Goal: Transaction & Acquisition: Purchase product/service

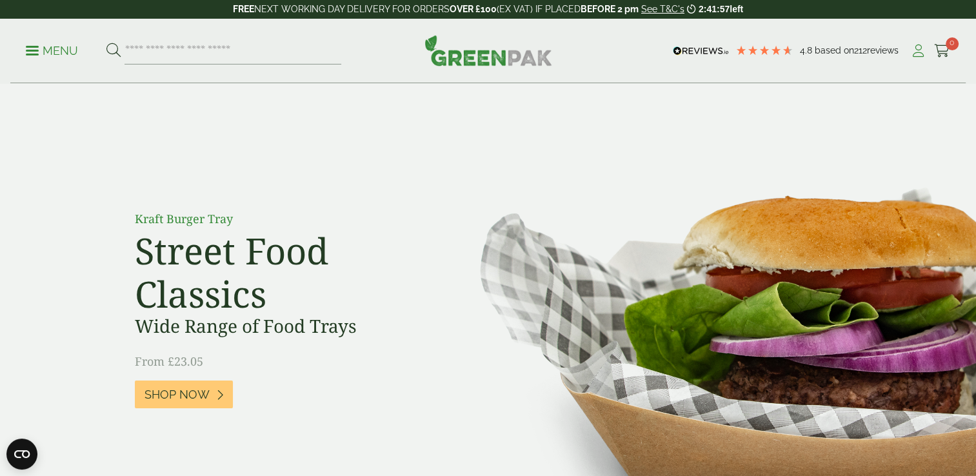
click at [916, 50] on icon at bounding box center [918, 51] width 16 height 13
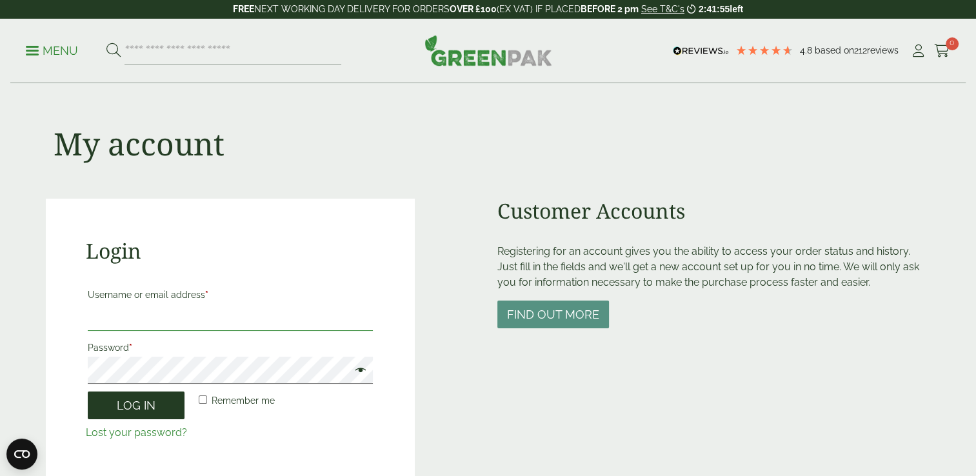
type input "**********"
click at [126, 403] on button "Log in" at bounding box center [136, 406] width 97 height 28
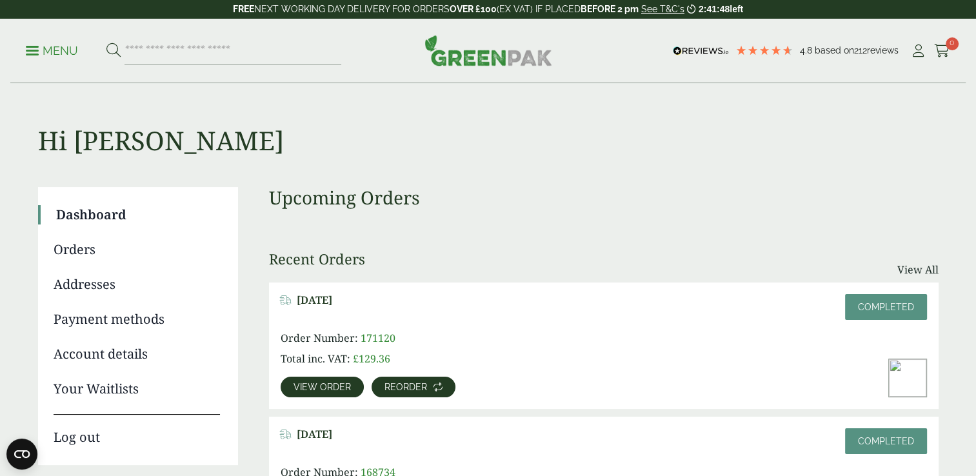
click at [388, 389] on span "Reorder" at bounding box center [405, 387] width 43 height 9
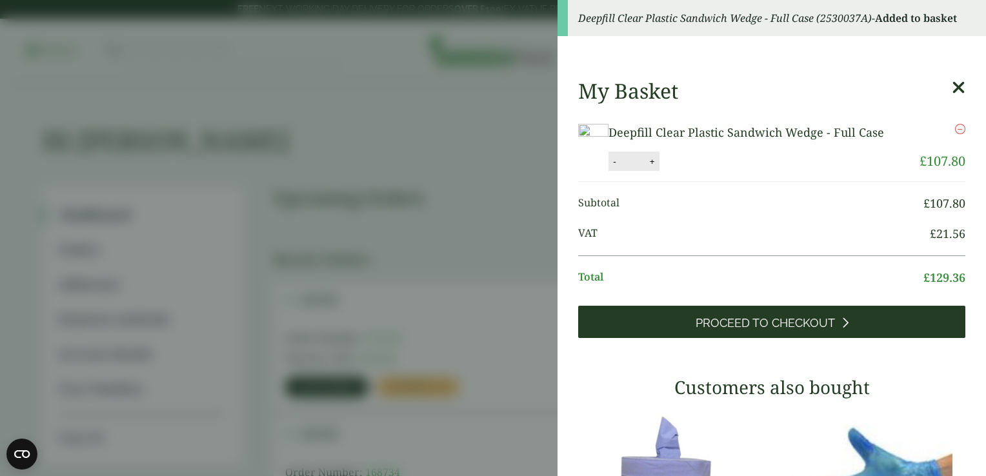
click at [739, 329] on span "Proceed to Checkout" at bounding box center [764, 323] width 139 height 14
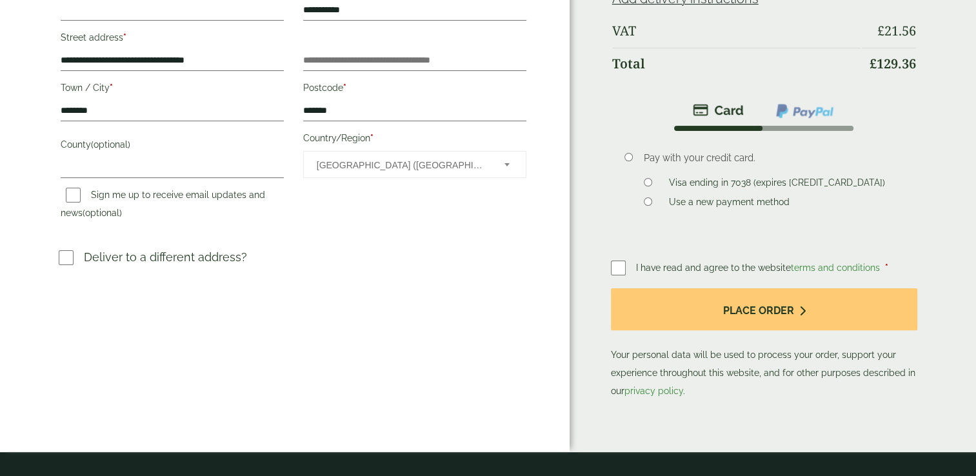
scroll to position [284, 0]
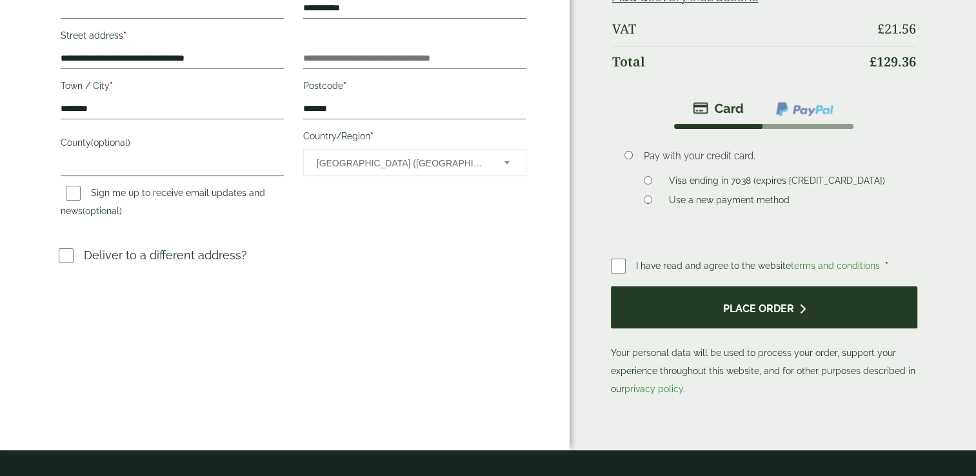
click at [684, 314] on button "Place order" at bounding box center [764, 307] width 307 height 42
